Goal: Task Accomplishment & Management: Manage account settings

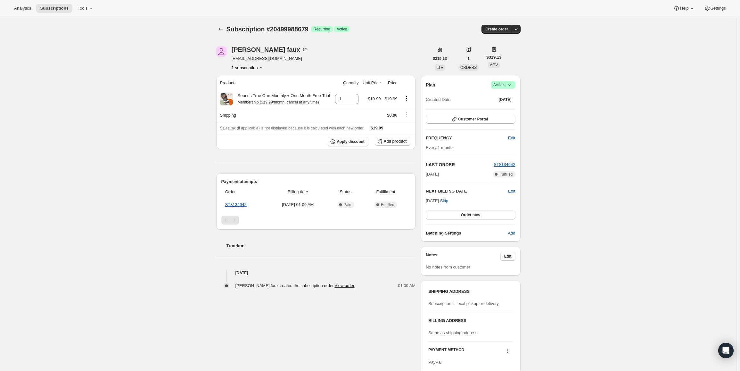
click at [508, 89] on div "Plan Success Active | Created Date [DATE]" at bounding box center [470, 92] width 89 height 23
click at [506, 85] on span "|" at bounding box center [505, 84] width 1 height 5
click at [499, 96] on span "Pause subscription" at bounding box center [504, 97] width 35 height 5
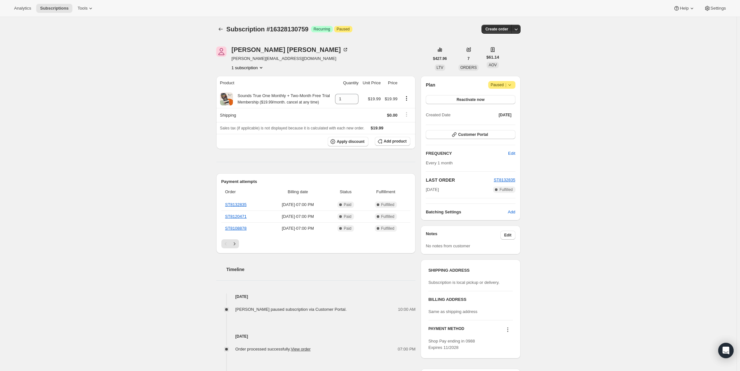
drag, startPoint x: 455, startPoint y: 191, endPoint x: 428, endPoint y: 189, distance: 26.7
click at [428, 189] on div "Sep 25, 2025 Complete Fulfilled" at bounding box center [470, 189] width 89 height 6
copy span "Sep 25, 2025"
